Goal: Check status

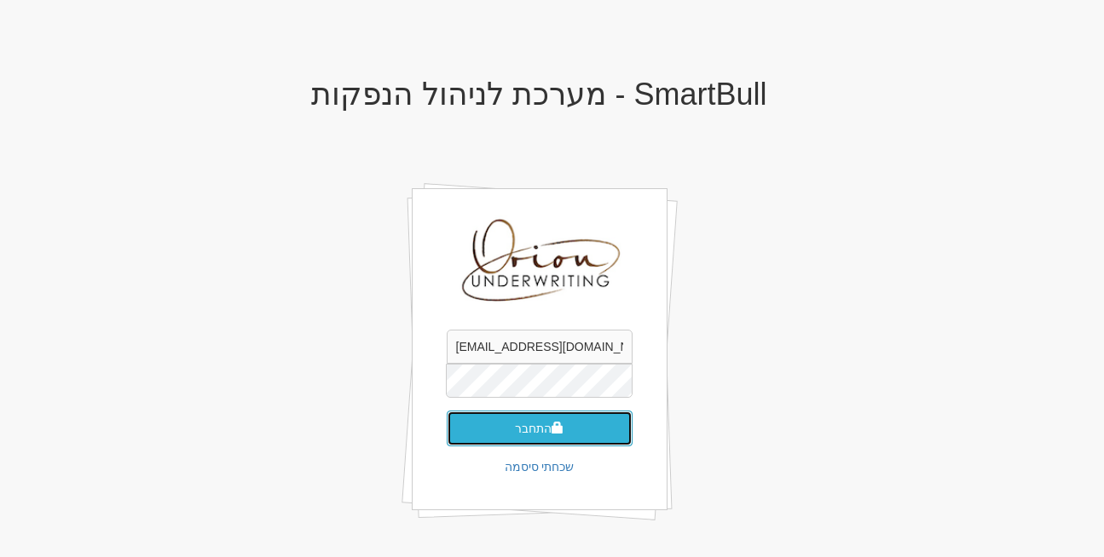
click at [541, 426] on button "התחבר" at bounding box center [540, 429] width 186 height 36
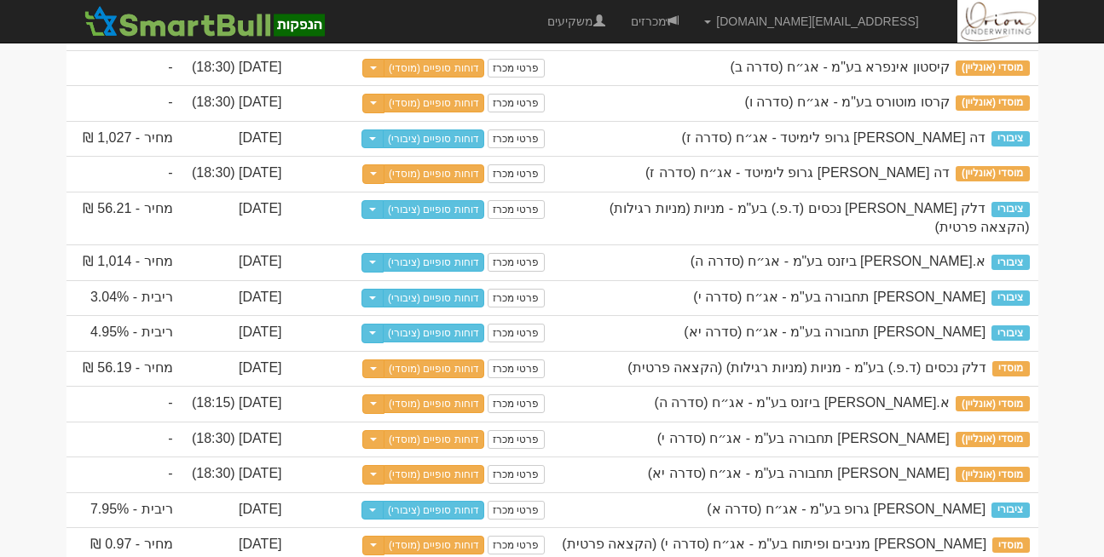
scroll to position [366, 0]
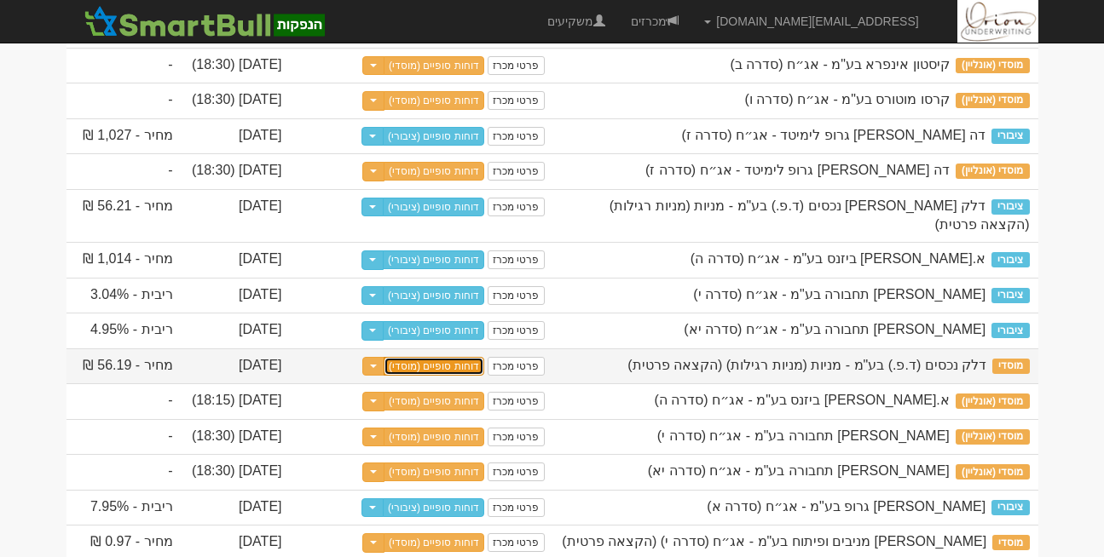
click at [419, 376] on link "דוחות סופיים (מוסדי)" at bounding box center [434, 366] width 101 height 19
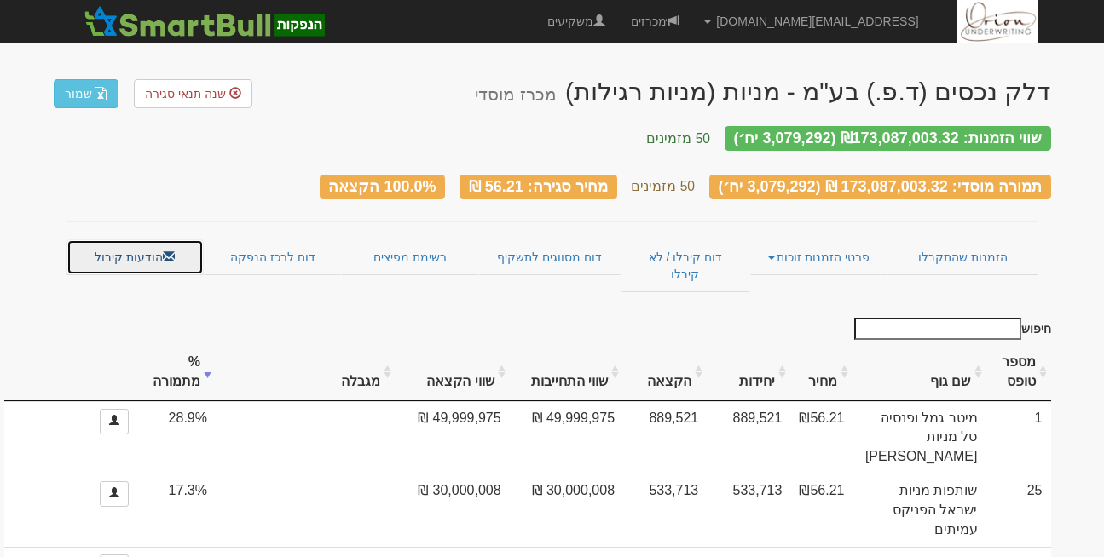
click at [143, 239] on link "הודעות קיבול" at bounding box center [134, 257] width 137 height 36
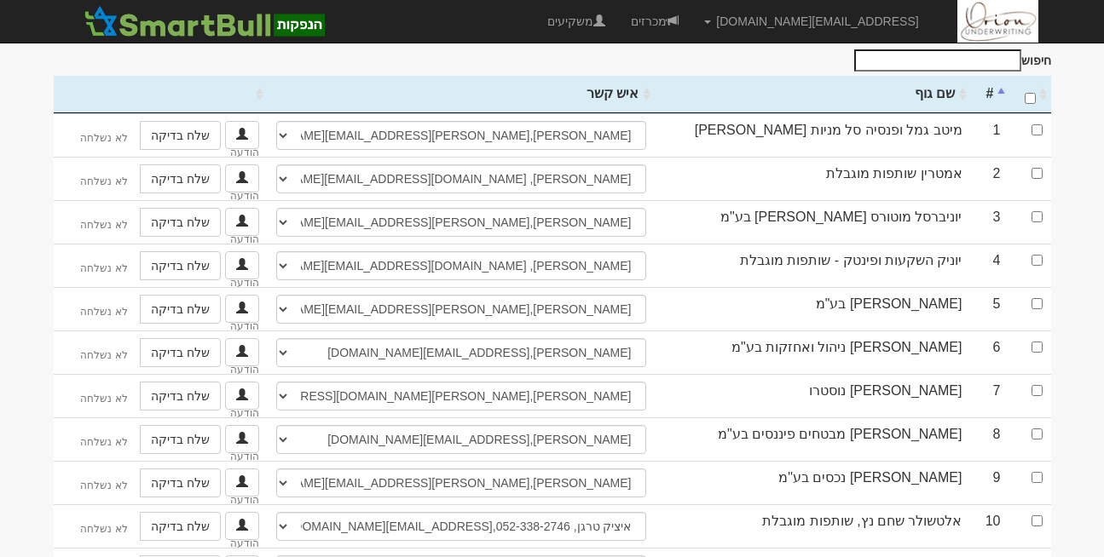
scroll to position [408, 0]
